Goal: Task Accomplishment & Management: Complete application form

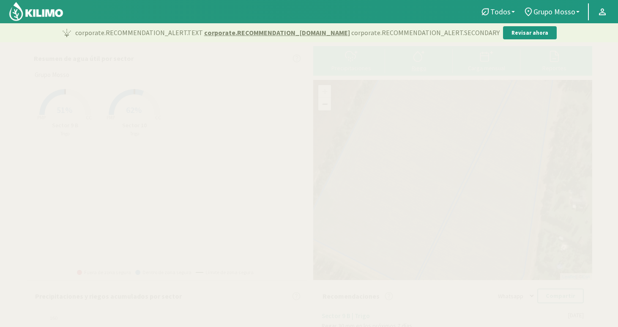
click at [420, 58] on icon at bounding box center [419, 56] width 14 height 14
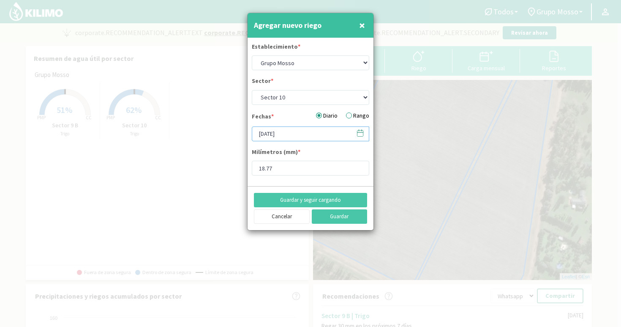
click at [301, 134] on input "[DATE]" at bounding box center [310, 133] width 117 height 15
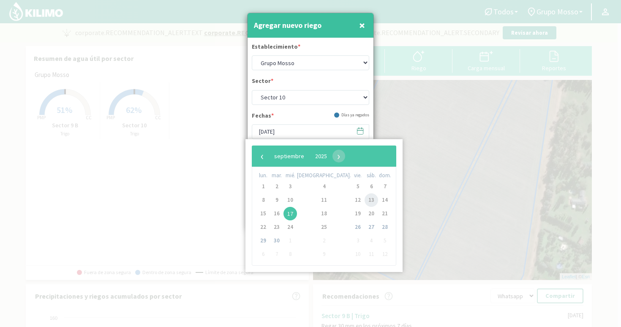
click at [365, 201] on span "13" at bounding box center [372, 200] width 14 height 14
type input "[DATE]"
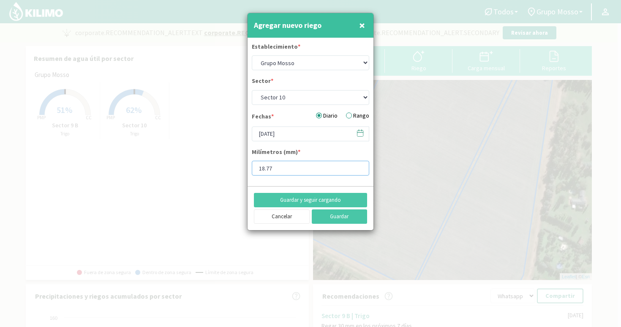
drag, startPoint x: 293, startPoint y: 170, endPoint x: 226, endPoint y: 168, distance: 66.8
click at [226, 168] on div "Agregar nuevo riego × Establecimiento * Grupo Mosso Sector * Sector 10 Sector 9…" at bounding box center [310, 163] width 621 height 327
type input "17.34"
click at [340, 215] on button "Guardar" at bounding box center [340, 216] width 56 height 14
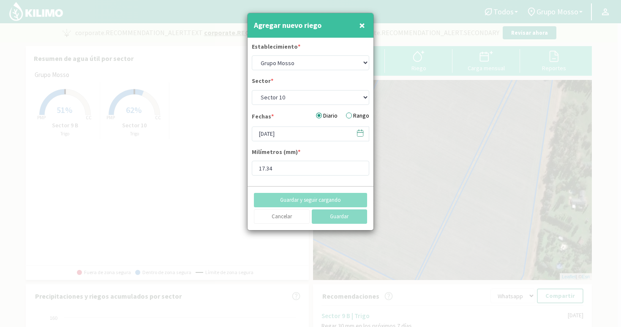
type input "[DATE]"
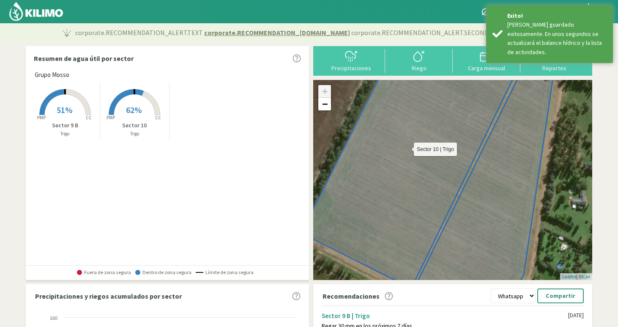
type input "17.34"
click at [427, 61] on div at bounding box center [418, 56] width 63 height 14
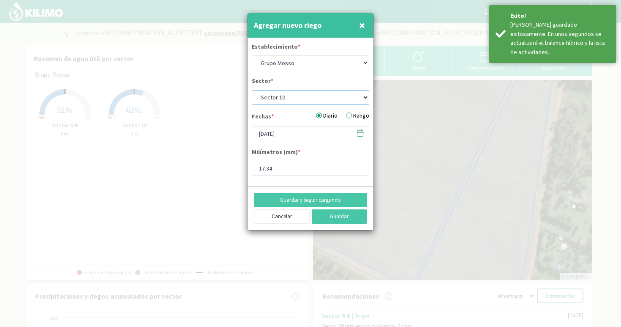
click at [310, 97] on select "Sector 10 Sector 9 B" at bounding box center [310, 97] width 117 height 15
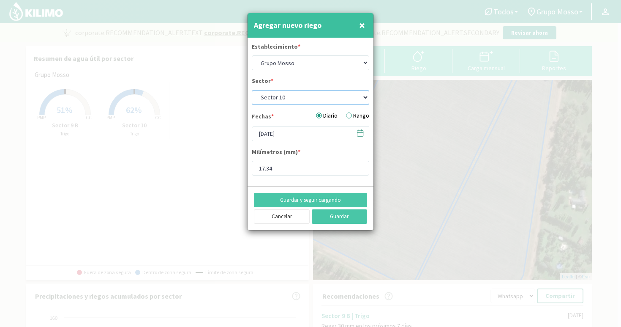
select select "1: Object"
click at [252, 90] on select "Sector 10 Sector 9 B" at bounding box center [310, 97] width 117 height 15
click at [302, 133] on input "[DATE]" at bounding box center [310, 133] width 117 height 15
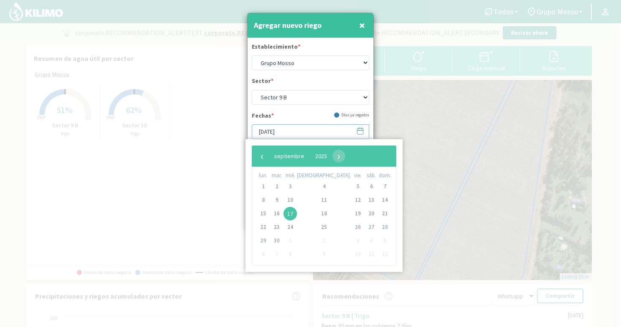
type input "19.3"
click at [365, 201] on span "13" at bounding box center [372, 200] width 14 height 14
type input "[DATE]"
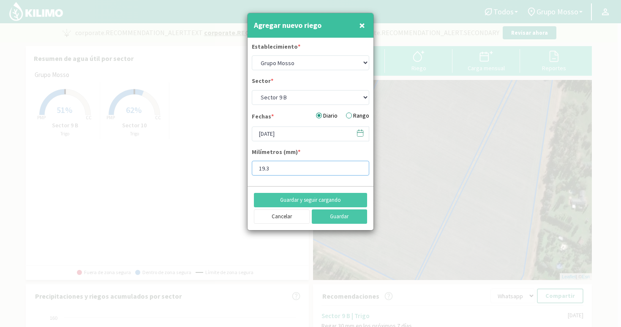
drag, startPoint x: 280, startPoint y: 169, endPoint x: 234, endPoint y: 167, distance: 45.2
click at [235, 167] on div "Agregar nuevo riego × Establecimiento * Grupo Mosso Sector * Sector 10 Sector 9…" at bounding box center [310, 163] width 621 height 327
type input "17.79"
click at [335, 219] on button "Guardar" at bounding box center [340, 216] width 56 height 14
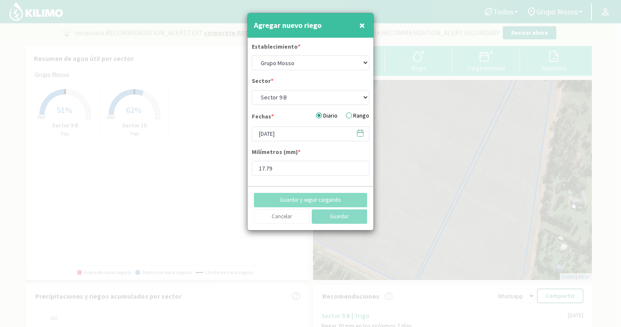
select select "0: Object"
type input "[DATE]"
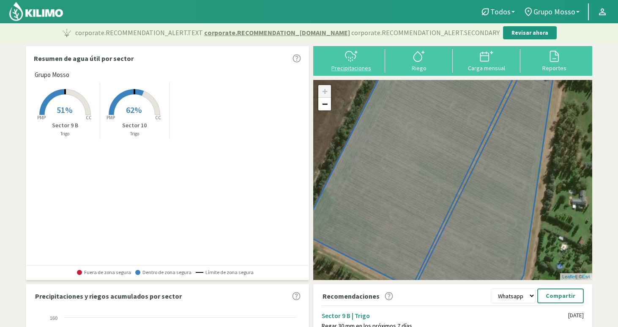
click at [350, 60] on icon at bounding box center [350, 60] width 0 height 1
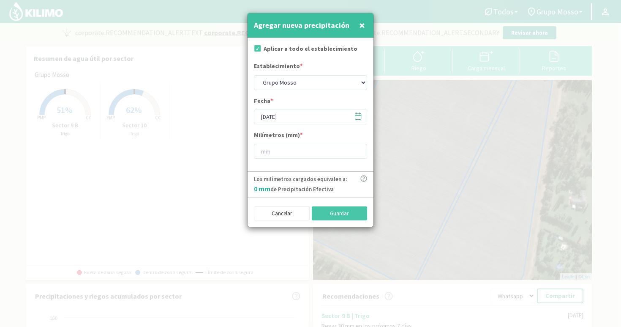
click at [356, 115] on icon at bounding box center [358, 115] width 6 height 0
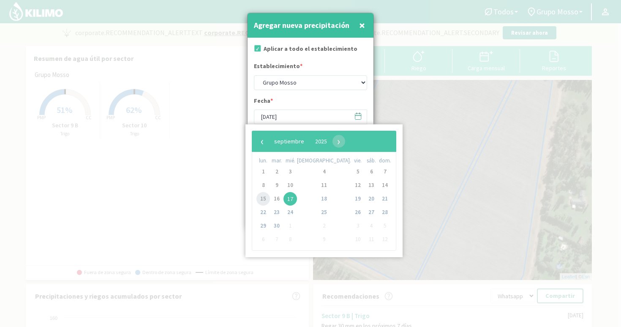
click at [267, 201] on span "15" at bounding box center [263, 199] width 14 height 14
type input "[DATE]"
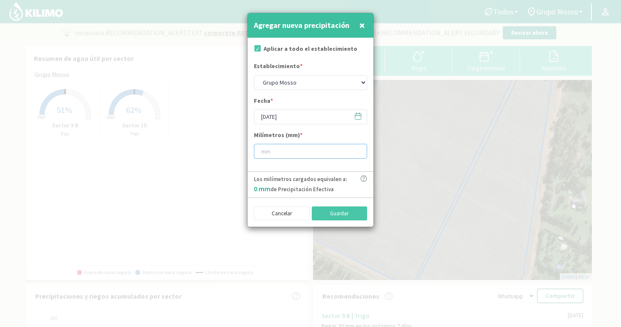
click at [288, 149] on input "number" at bounding box center [310, 151] width 113 height 15
type input "1.6"
click at [343, 215] on button "Guardar" at bounding box center [340, 213] width 56 height 14
type input "[DATE]"
